Goal: Information Seeking & Learning: Learn about a topic

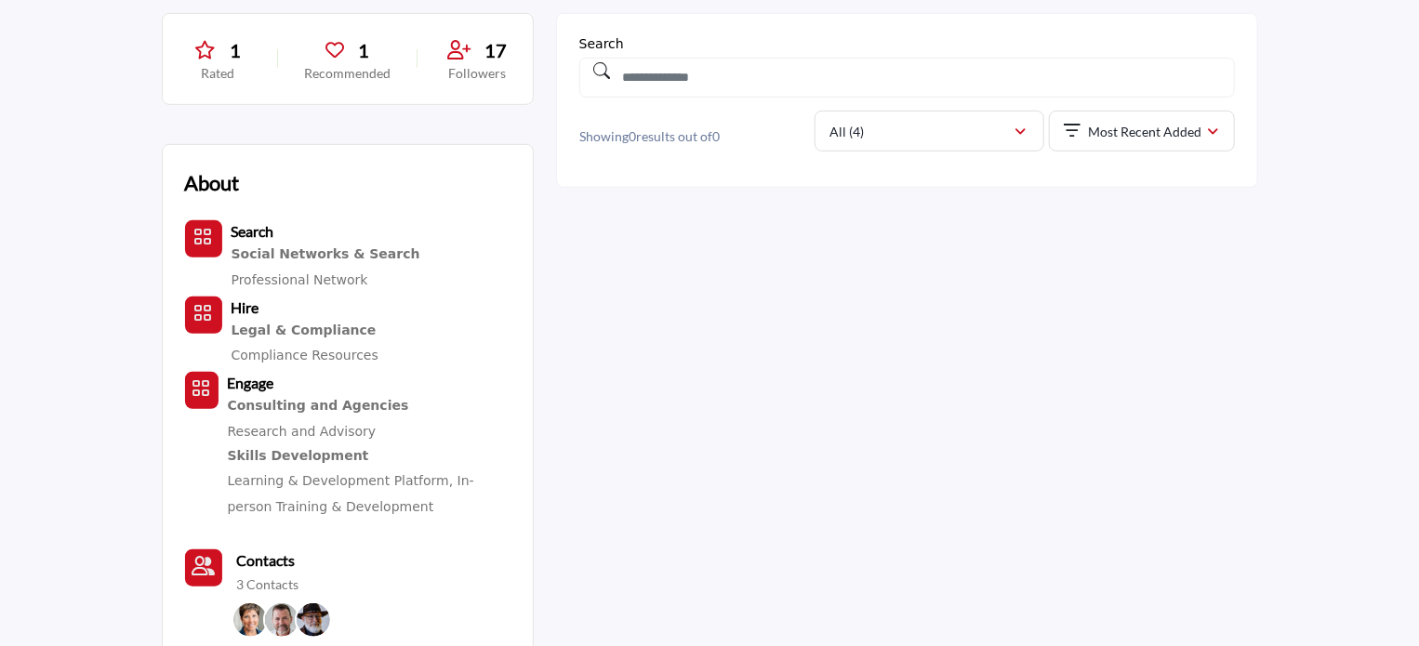
scroll to position [597, 0]
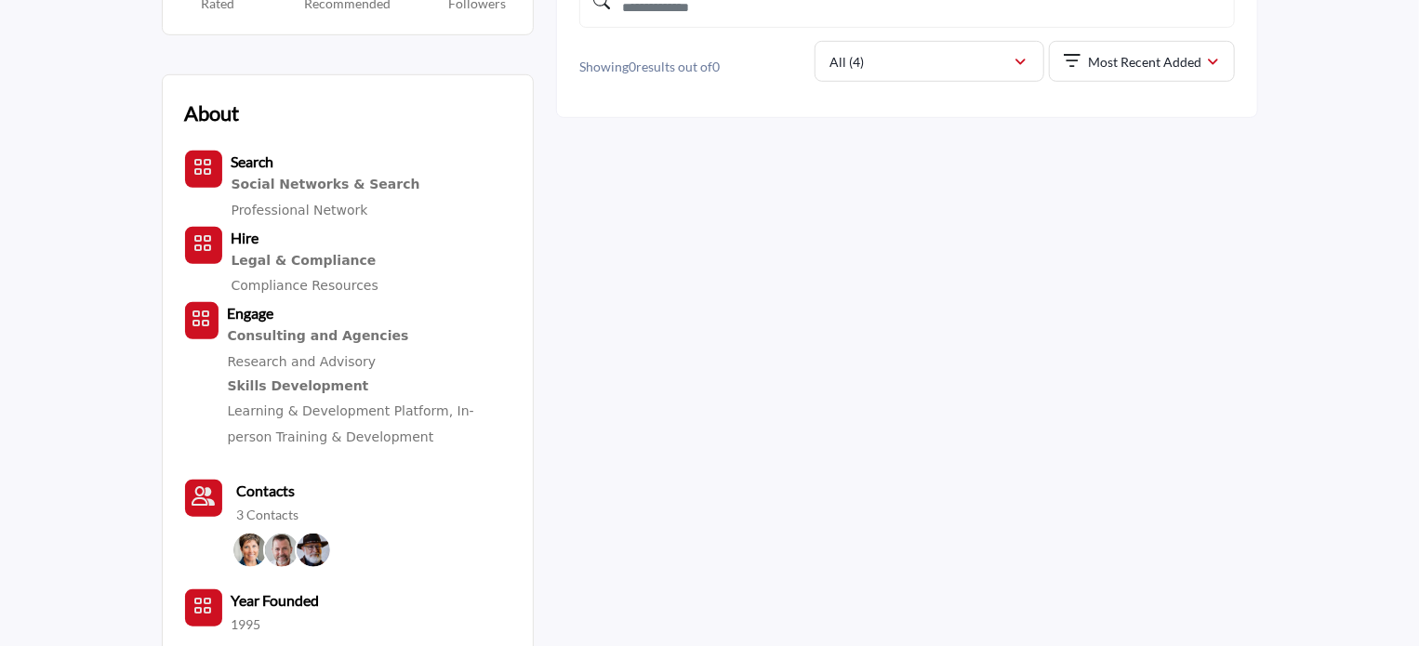
click at [803, 299] on div "1 Rated 1 Recommended 17 Followers About Search Hire Engage 1995" at bounding box center [710, 498] width 1096 height 1110
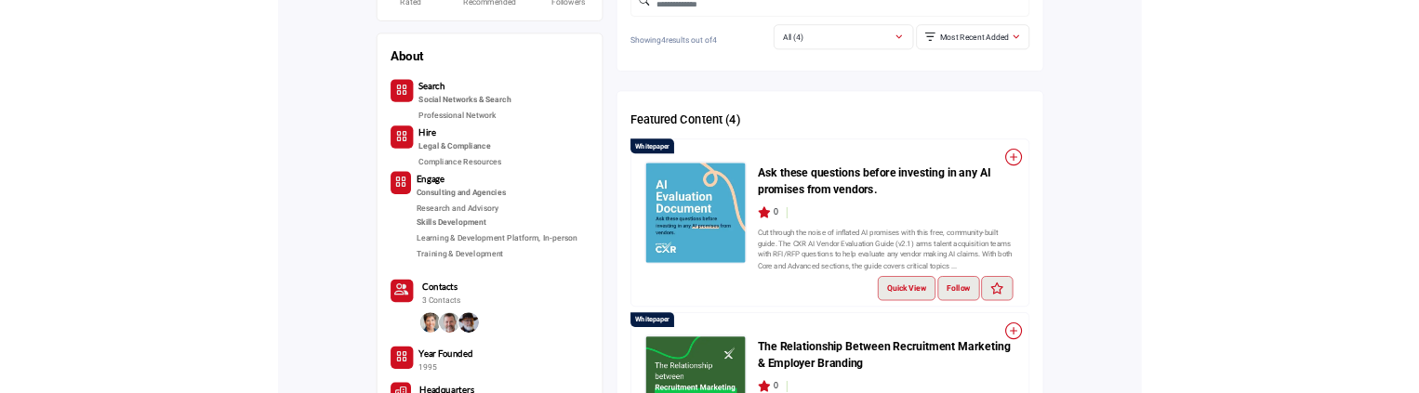
scroll to position [598, 0]
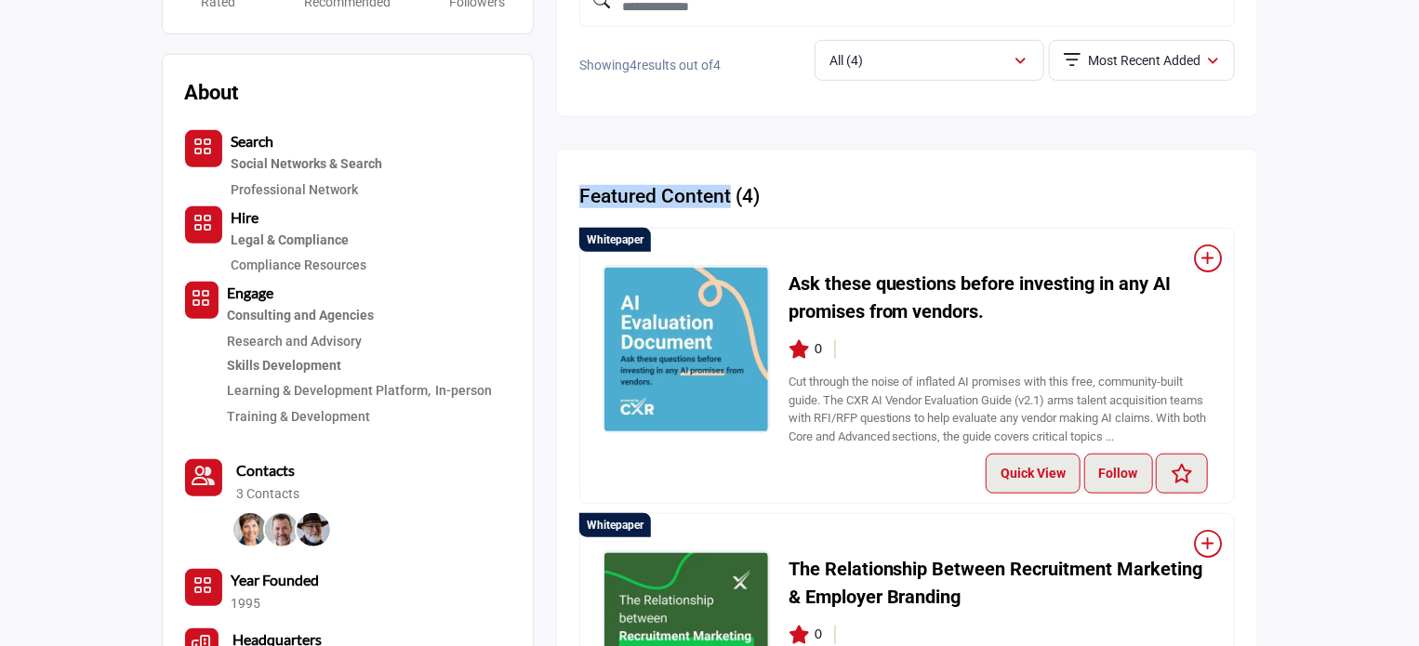
drag, startPoint x: 570, startPoint y: 191, endPoint x: 727, endPoint y: 193, distance: 157.1
copy h2 "Featured Content"
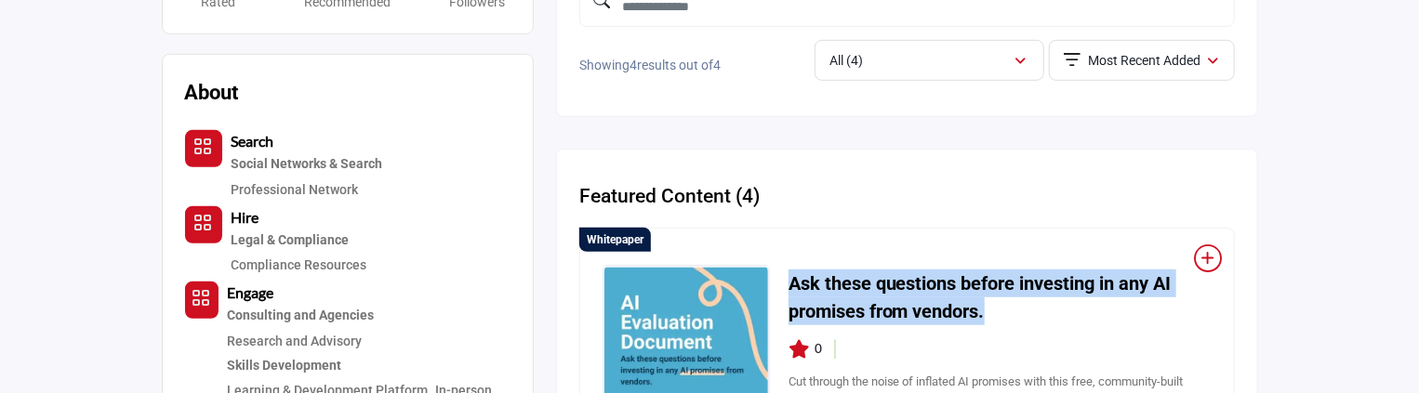
drag, startPoint x: 786, startPoint y: 273, endPoint x: 998, endPoint y: 306, distance: 214.4
click at [998, 306] on div "Ask these questions before investing in any AI promises from vendors. 0" at bounding box center [906, 359] width 609 height 188
copy h3 "Ask these questions before investing in any AI promises from vendors."
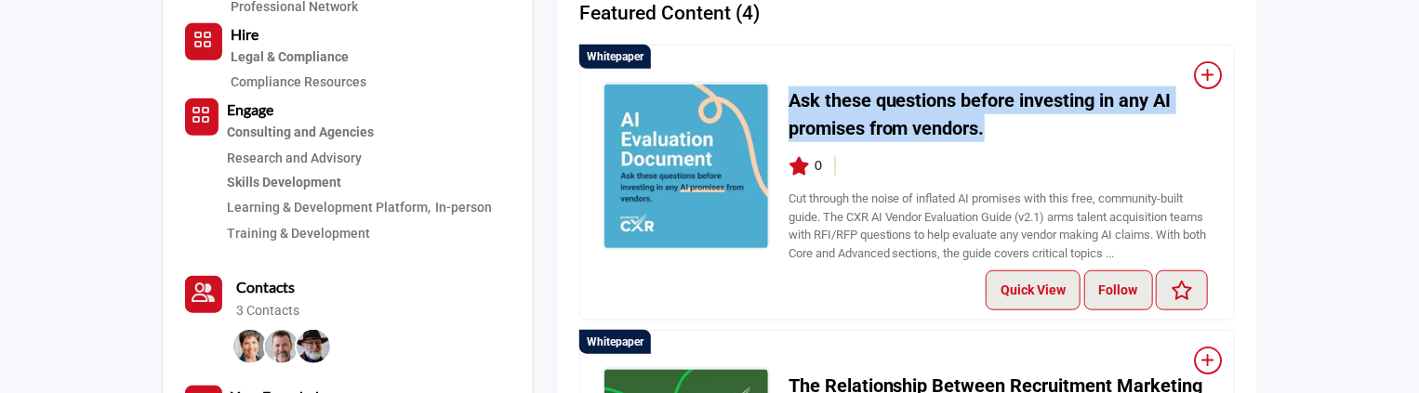
scroll to position [784, 0]
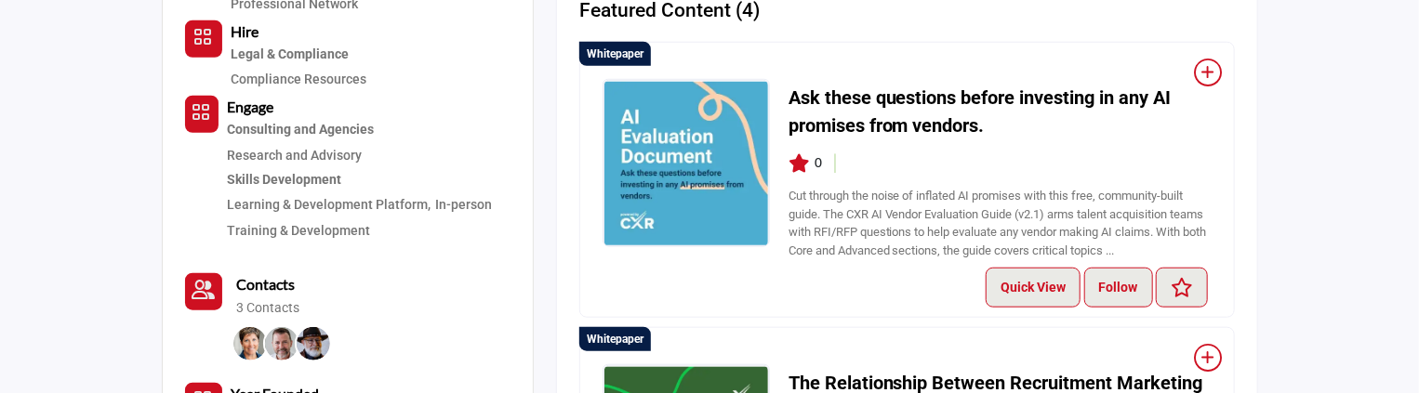
click at [770, 288] on div "Quick View Follow Following" at bounding box center [906, 288] width 609 height 40
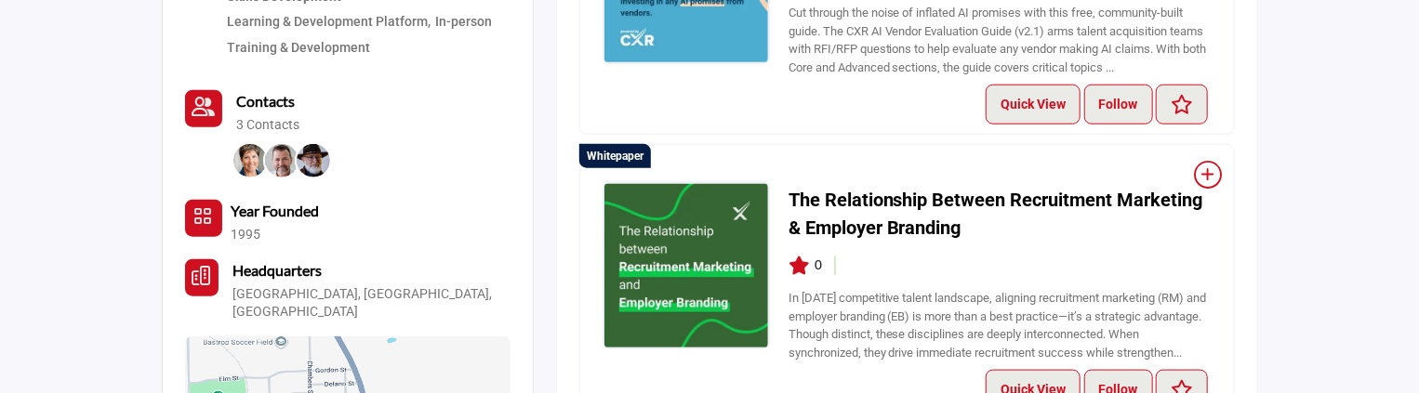
scroll to position [970, 0]
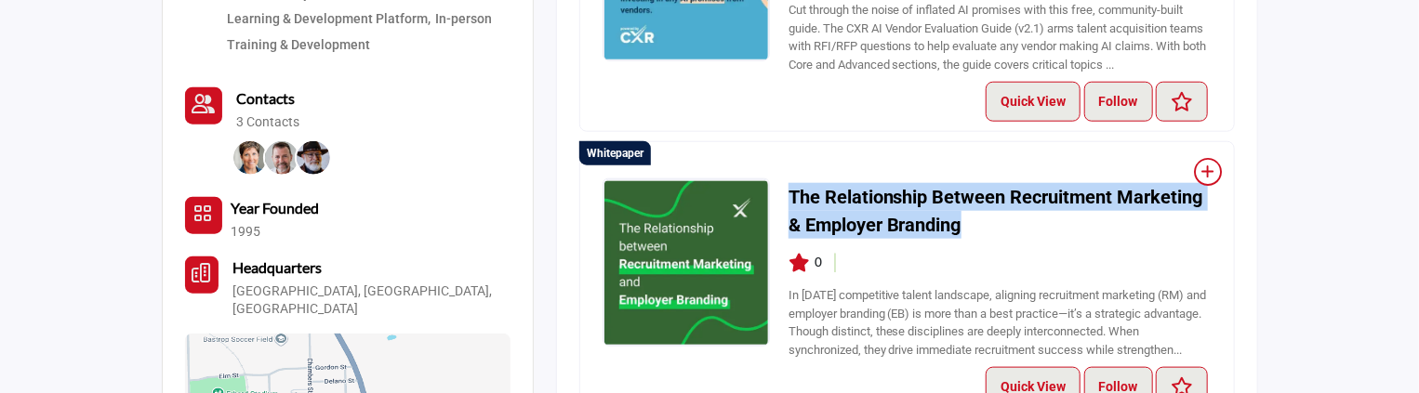
drag, startPoint x: 786, startPoint y: 186, endPoint x: 967, endPoint y: 226, distance: 184.7
click at [967, 226] on div "The Relationship Between Recruitment Marketing & Employer Branding 0" at bounding box center [906, 272] width 609 height 188
copy h3 "The Relationship Between Recruitment Marketing & Employer Branding"
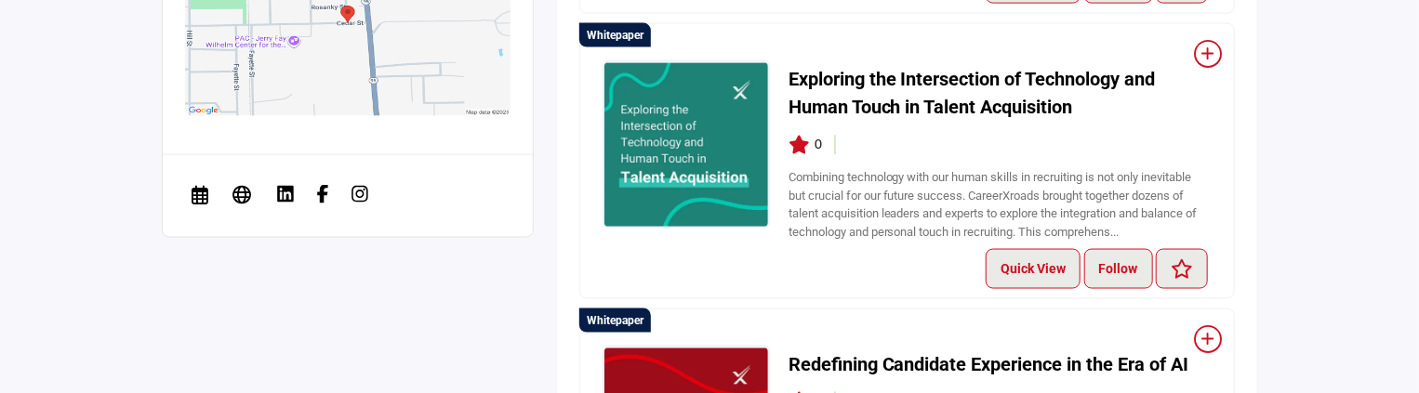
scroll to position [1341, 0]
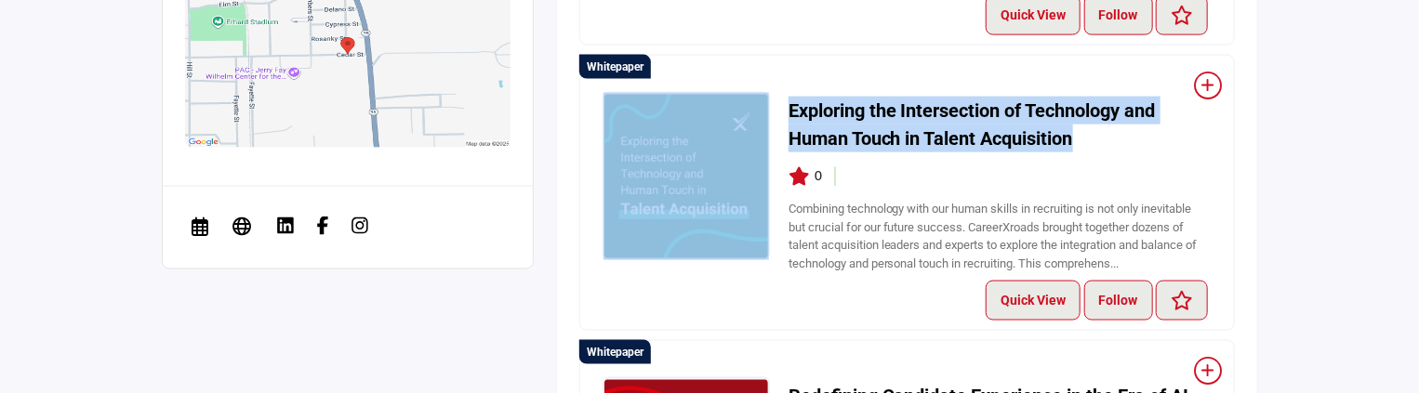
drag, startPoint x: 766, startPoint y: 65, endPoint x: 1112, endPoint y: 149, distance: 355.8
click at [1112, 149] on div "Whitepaper Exploring the Intersection of Technology and Human Touch in Talent A…" at bounding box center [906, 193] width 655 height 276
click at [1123, 153] on div "Exploring the Intersection of Technology and Human Touch in Talent Acquisition 0" at bounding box center [999, 186] width 423 height 188
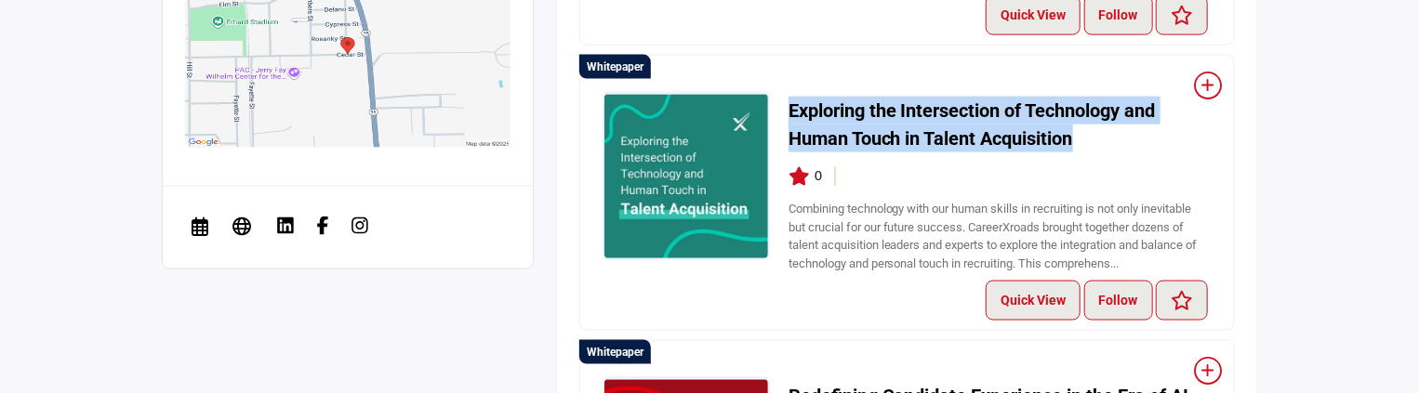
drag, startPoint x: 786, startPoint y: 99, endPoint x: 1079, endPoint y: 136, distance: 296.0
click at [1079, 136] on div "Exploring the Intersection of Technology and Human Touch in Talent Acquisition 0" at bounding box center [906, 186] width 609 height 188
copy h3 "Exploring the Intersection of Technology and Human Touch in Talent Acquisition"
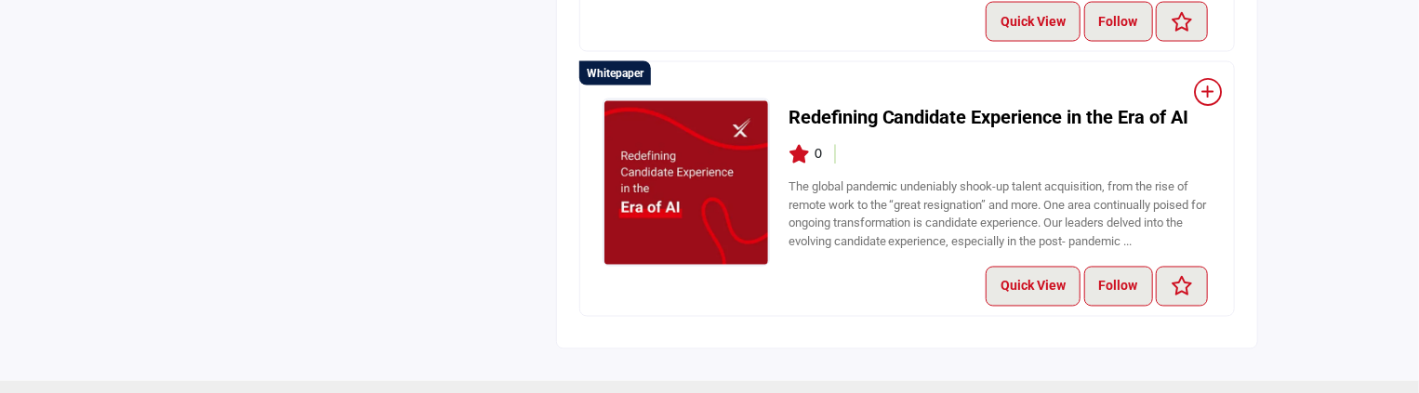
scroll to position [1713, 0]
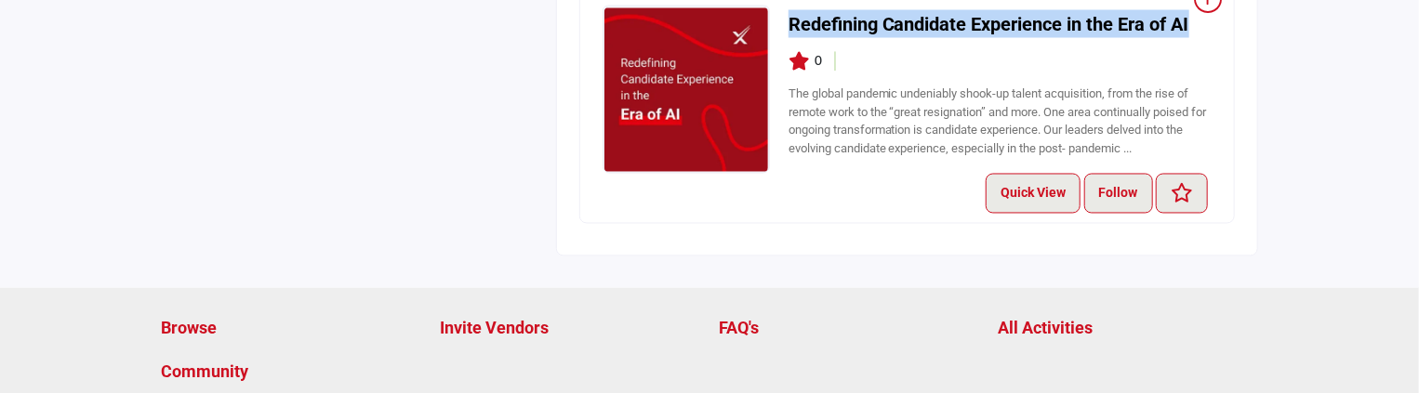
drag, startPoint x: 788, startPoint y: 17, endPoint x: 1193, endPoint y: 26, distance: 404.5
click at [1193, 26] on div "Redefining Candidate Experience in the Era of AI 0" at bounding box center [906, 89] width 609 height 167
copy h3 "Redefining Candidate Experience in the Era of AI"
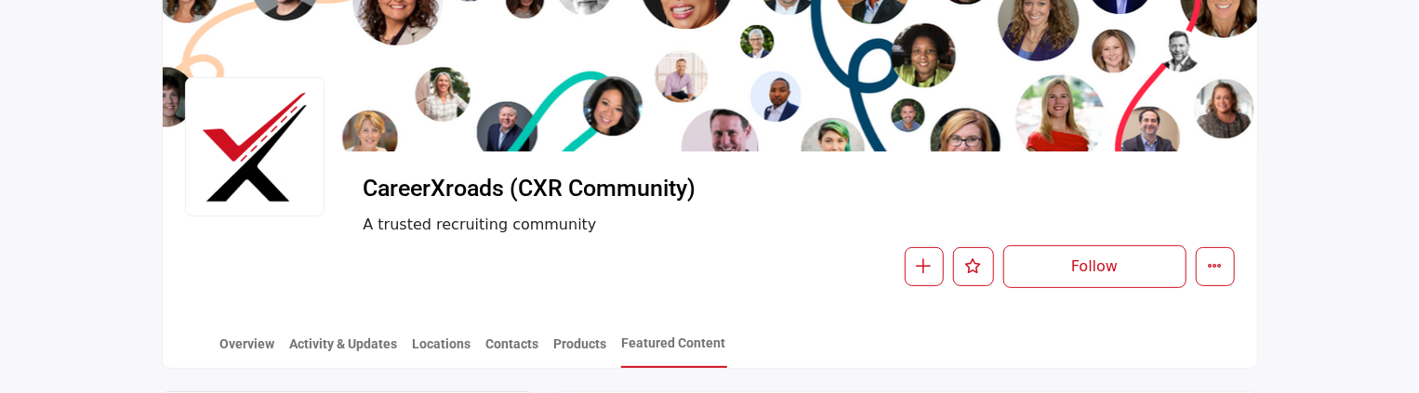
scroll to position [0, 0]
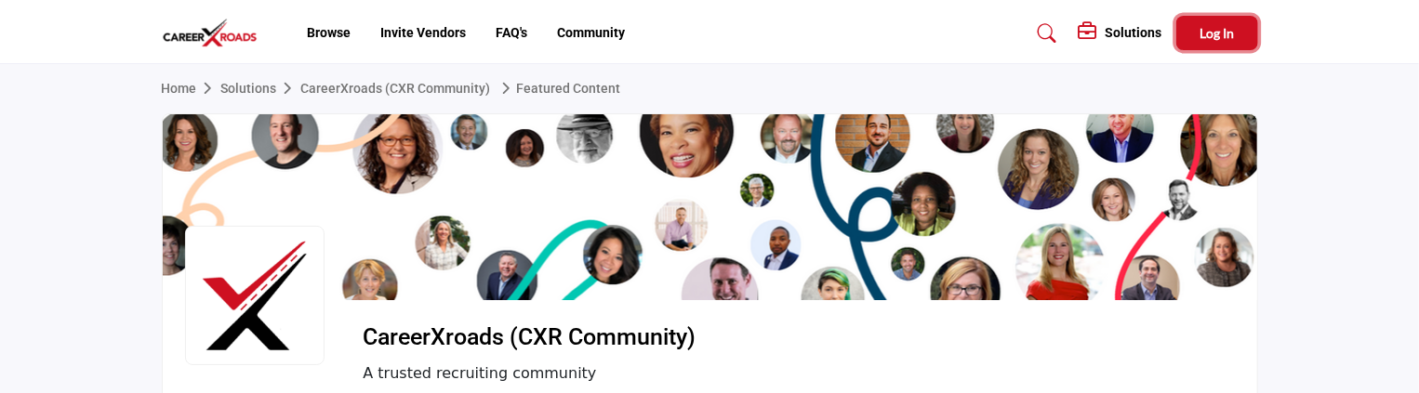
click at [1230, 32] on span "Log In" at bounding box center [1216, 33] width 34 height 16
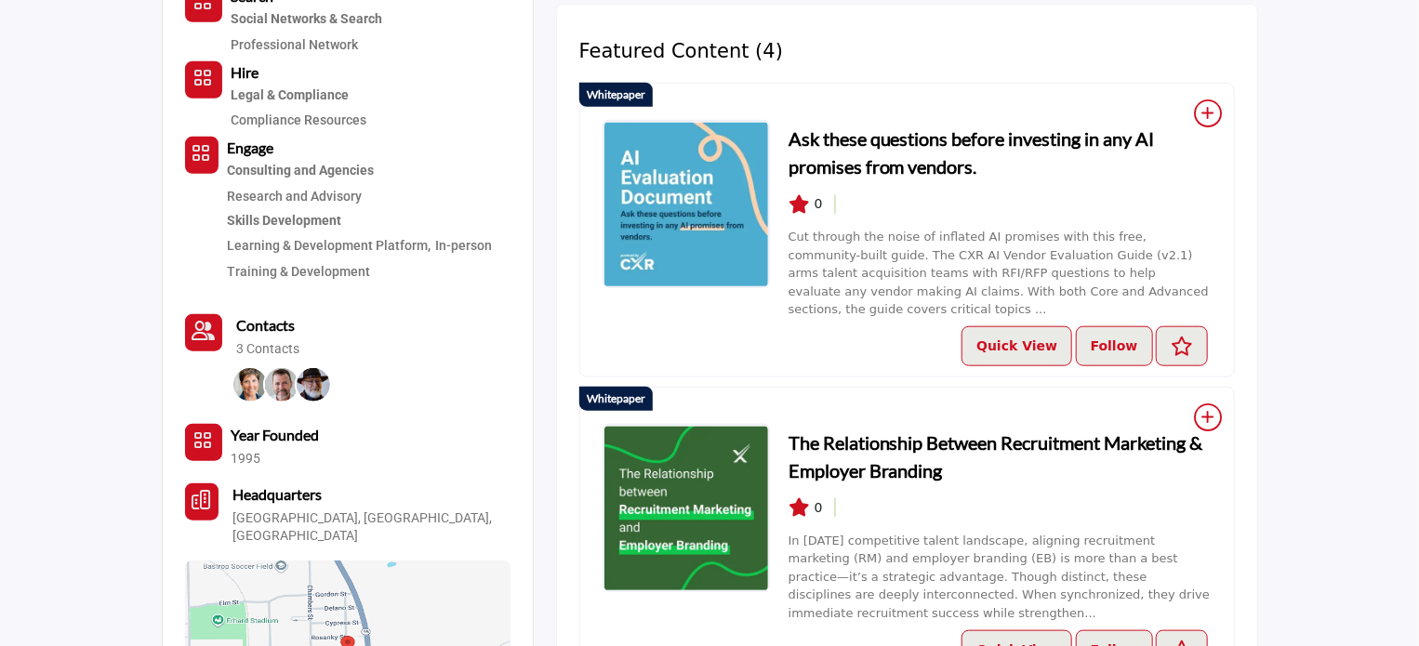
scroll to position [744, 0]
drag, startPoint x: 815, startPoint y: 201, endPoint x: 826, endPoint y: 201, distance: 11.2
click at [826, 201] on div "0" at bounding box center [999, 203] width 423 height 20
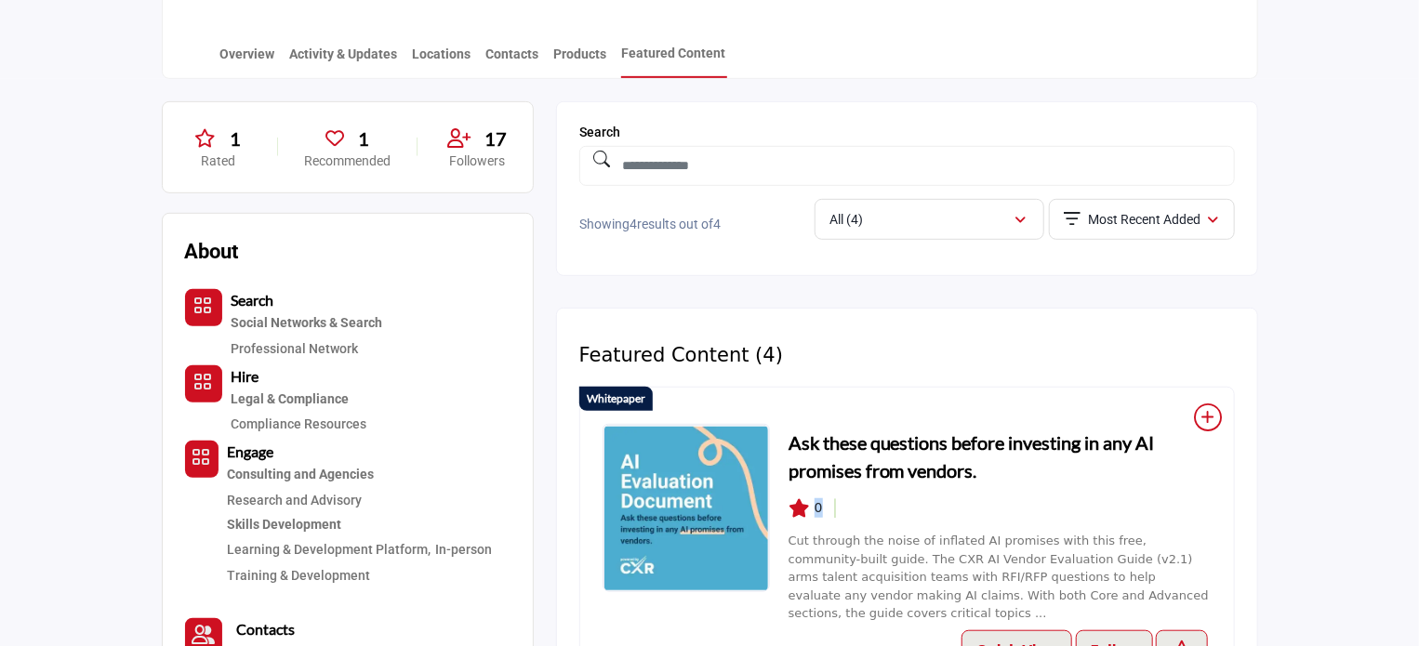
scroll to position [465, 0]
